Goal: Navigation & Orientation: Understand site structure

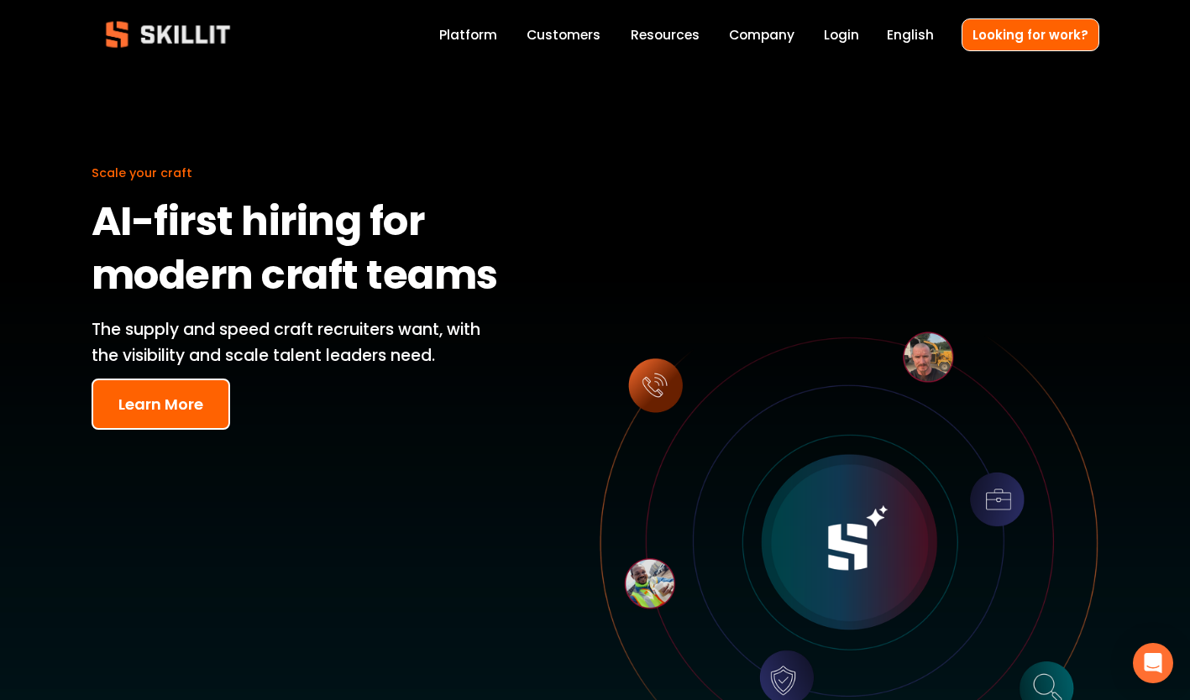
click at [558, 34] on link "Customers" at bounding box center [563, 35] width 74 height 23
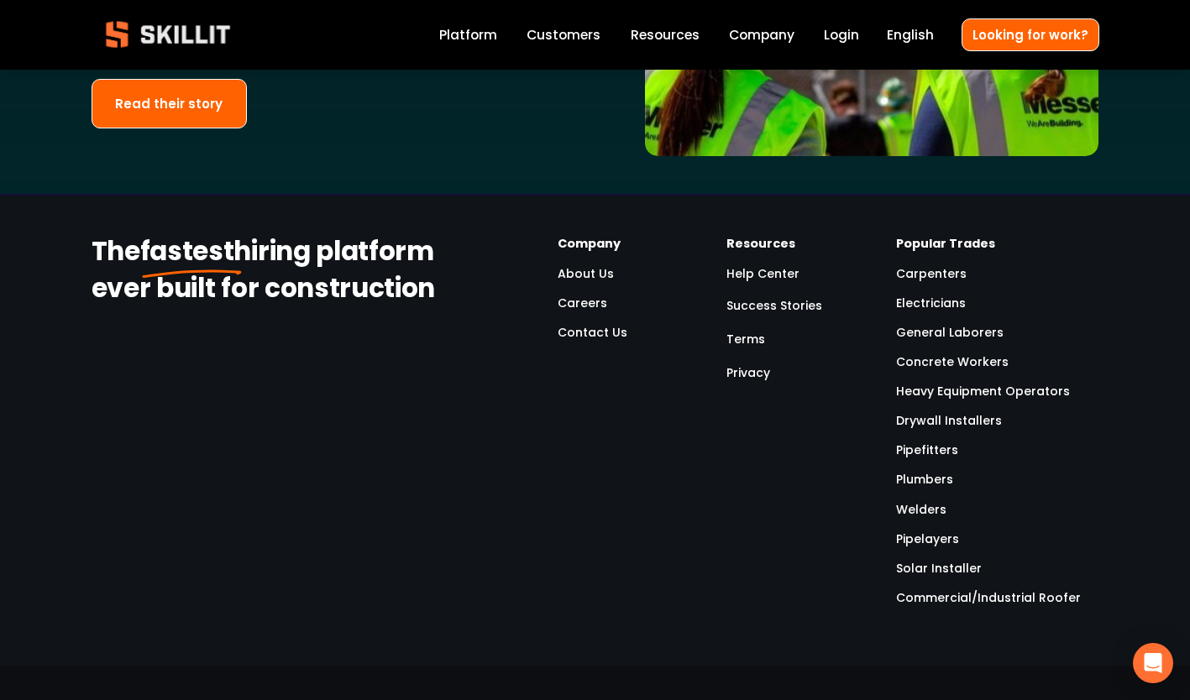
scroll to position [3890, 0]
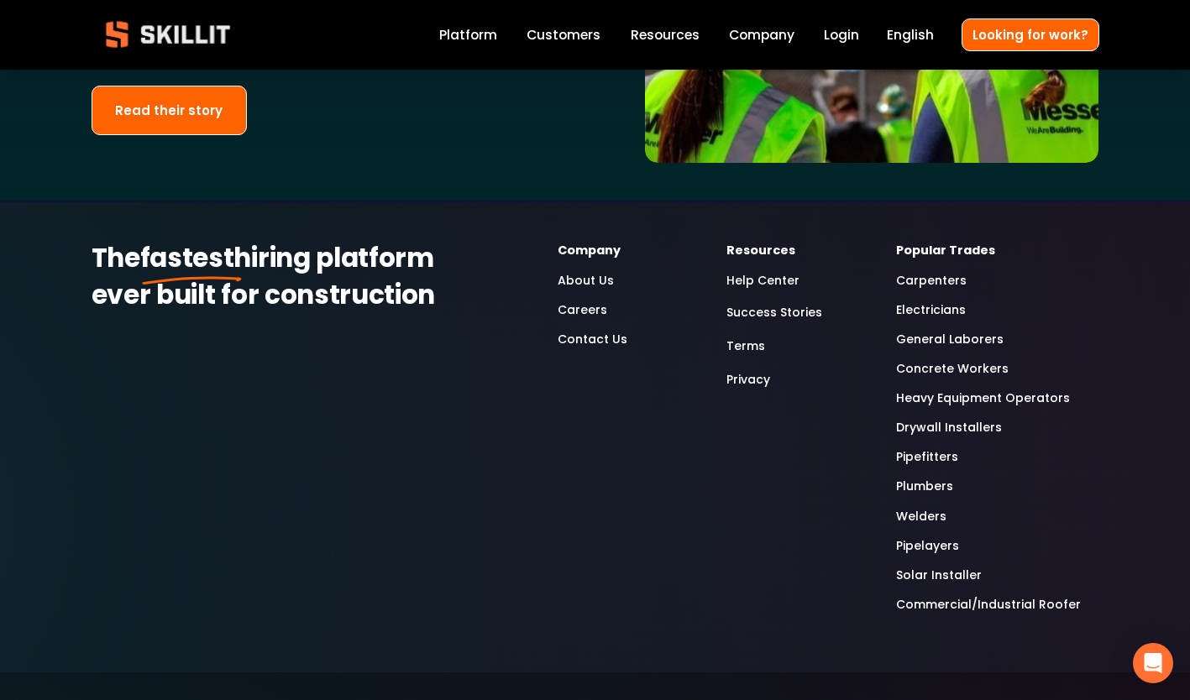
click at [572, 301] on link "Careers" at bounding box center [583, 310] width 50 height 19
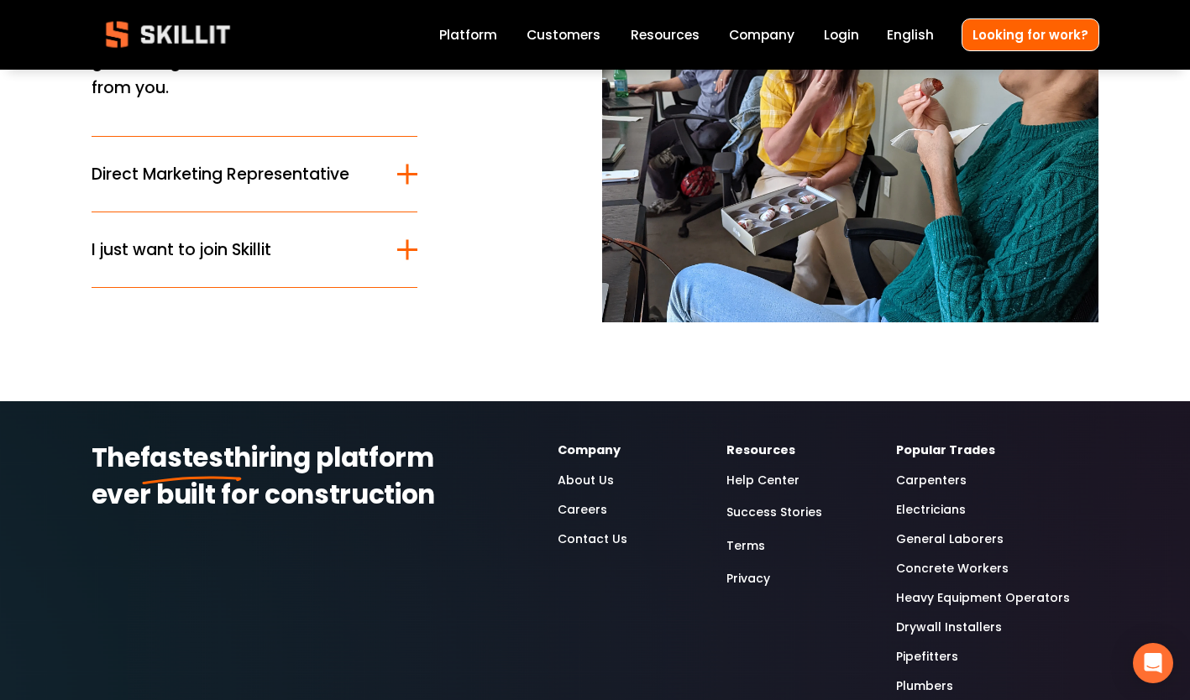
scroll to position [240, 0]
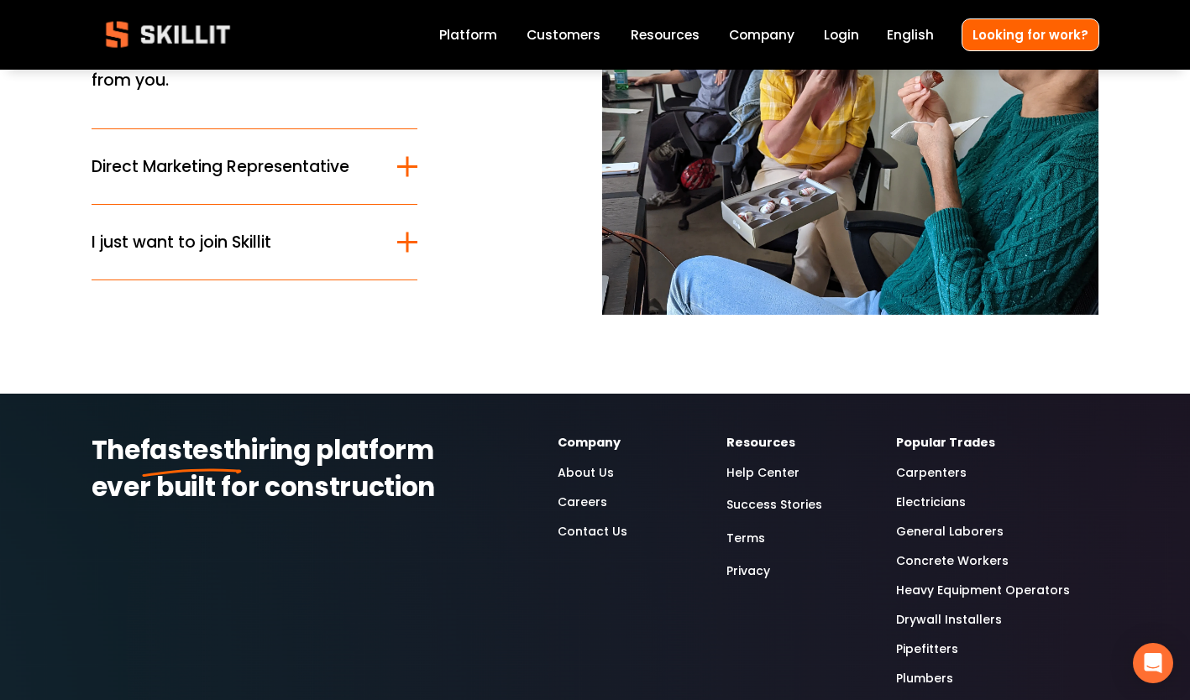
click at [575, 476] on link "About Us" at bounding box center [586, 472] width 56 height 19
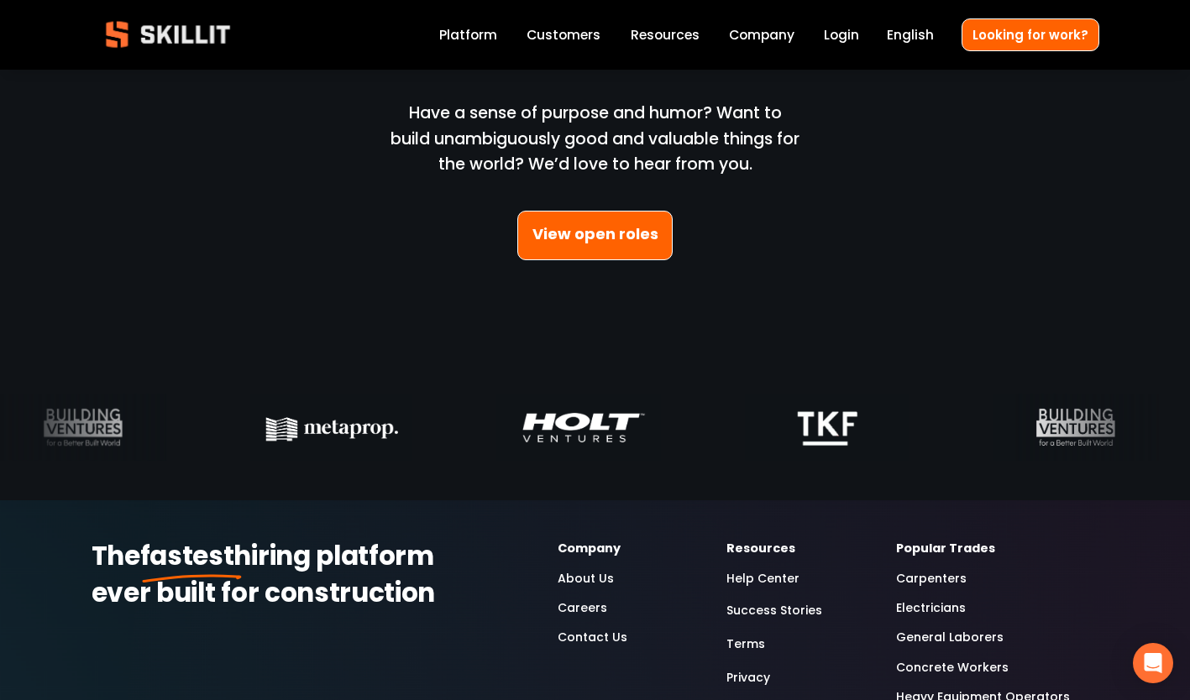
scroll to position [4818, 0]
click at [632, 233] on link "View open roles" at bounding box center [595, 235] width 156 height 50
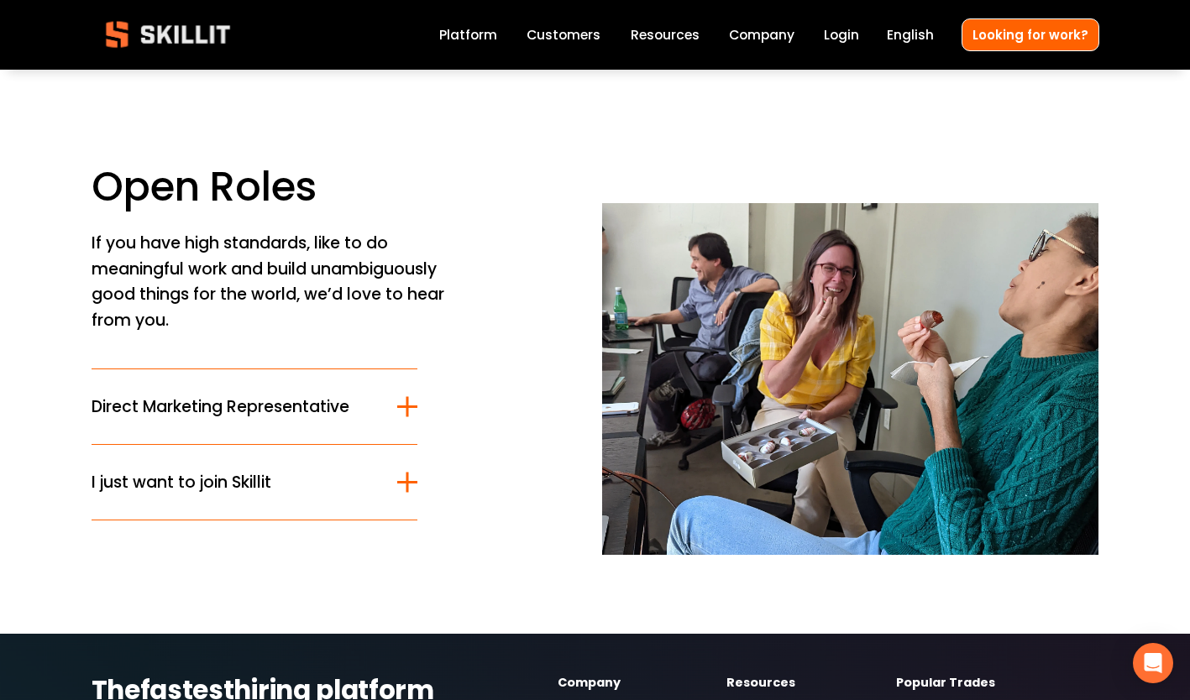
click at [0, 0] on span "Pricing" at bounding box center [0, 0] width 0 height 0
